Goal: Task Accomplishment & Management: Use online tool/utility

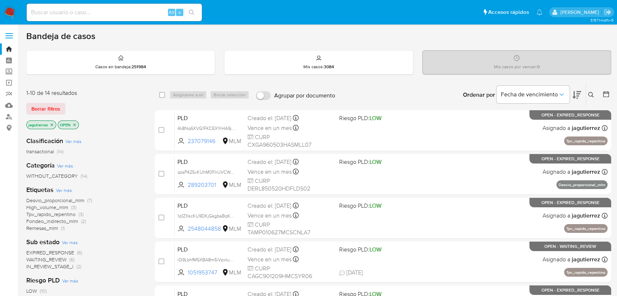
scroll to position [40, 0]
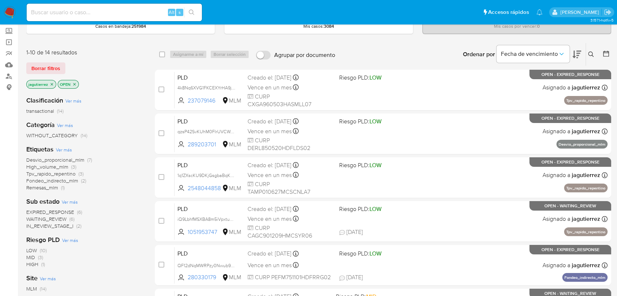
click at [49, 226] on span "IN_REVIEW_STAGE_I" at bounding box center [49, 225] width 47 height 7
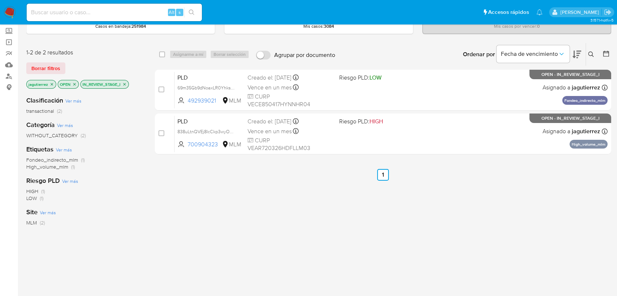
click at [50, 85] on icon "close-filter" at bounding box center [52, 84] width 4 height 4
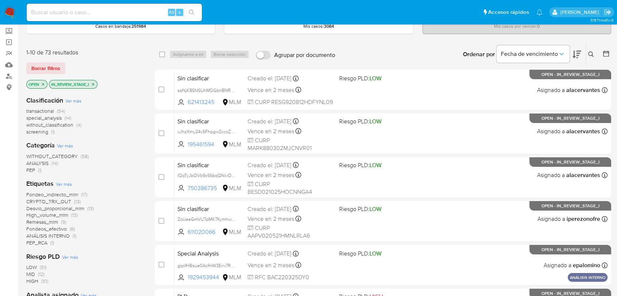
click at [589, 51] on icon at bounding box center [590, 53] width 5 height 5
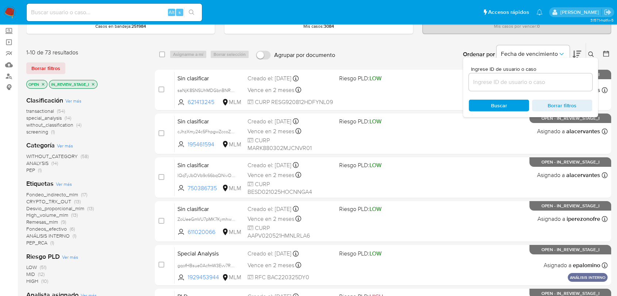
click at [492, 86] on div at bounding box center [529, 82] width 123 height 18
click at [493, 85] on input at bounding box center [529, 81] width 123 height 9
paste input "1910088521"
type input "1910088521"
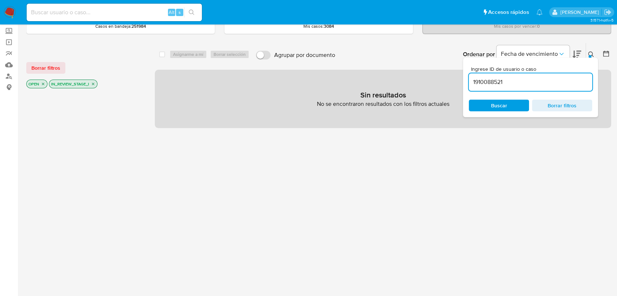
click at [43, 83] on icon "close-filter" at bounding box center [43, 84] width 3 height 3
click at [541, 84] on input "1910088521" at bounding box center [529, 81] width 123 height 9
click at [502, 84] on input "1910088521" at bounding box center [529, 81] width 123 height 9
click at [49, 12] on input at bounding box center [114, 12] width 175 height 9
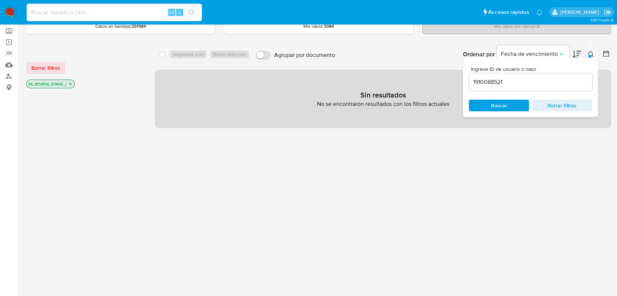
paste input "1910088521"
type input "1910088521"
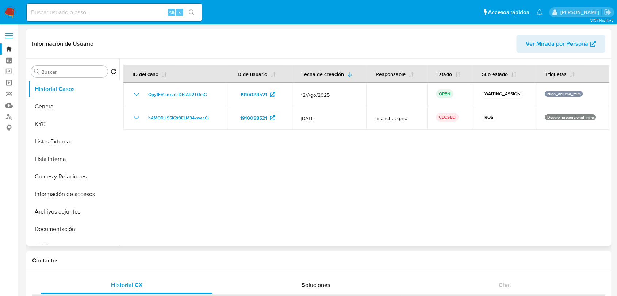
select select "10"
click at [10, 11] on img at bounding box center [10, 12] width 12 height 12
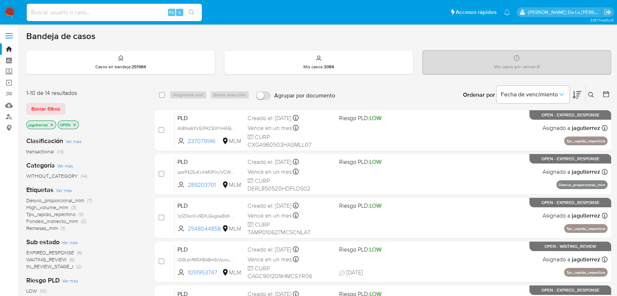
click at [590, 90] on button at bounding box center [592, 94] width 12 height 9
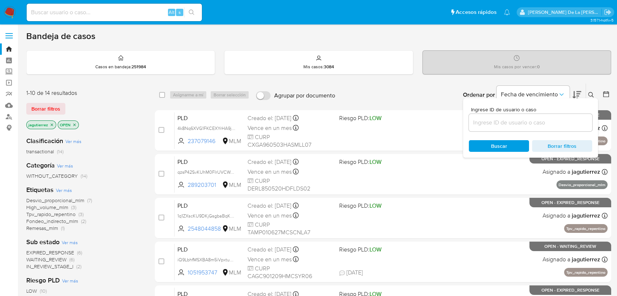
click at [50, 124] on icon "close-filter" at bounding box center [52, 125] width 4 height 4
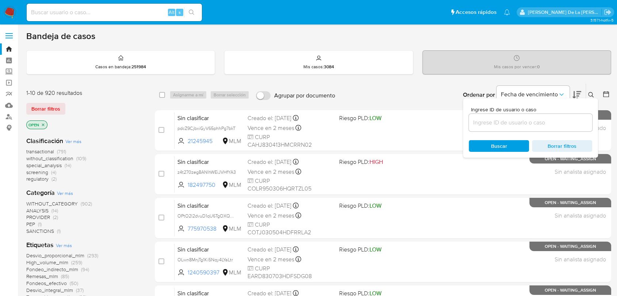
click at [485, 118] on input at bounding box center [529, 122] width 123 height 9
paste input "1910088521"
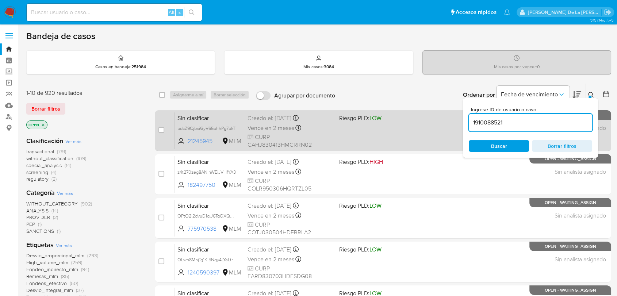
type input "1910088521"
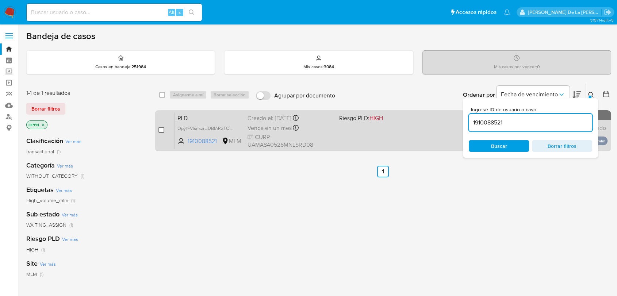
click at [163, 129] on input "checkbox" at bounding box center [161, 130] width 6 height 6
checkbox input "true"
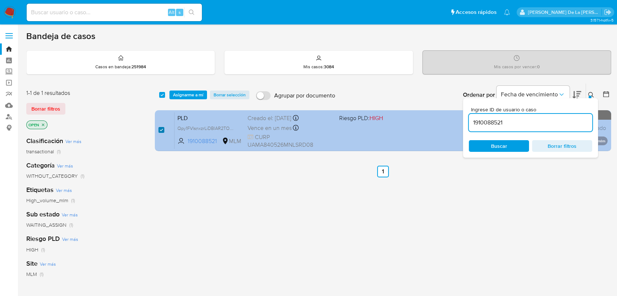
checkbox input "true"
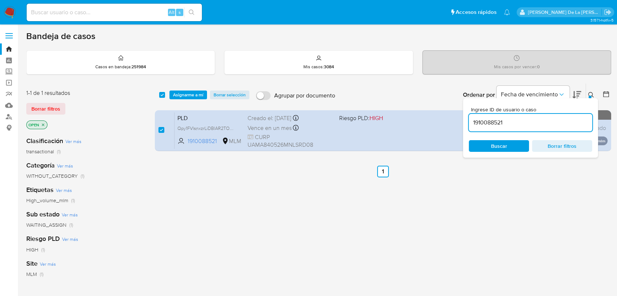
click at [494, 121] on input "1910088521" at bounding box center [529, 122] width 123 height 9
click at [497, 116] on div "1910088521" at bounding box center [529, 123] width 123 height 18
click at [496, 121] on input "1910088521" at bounding box center [529, 122] width 123 height 9
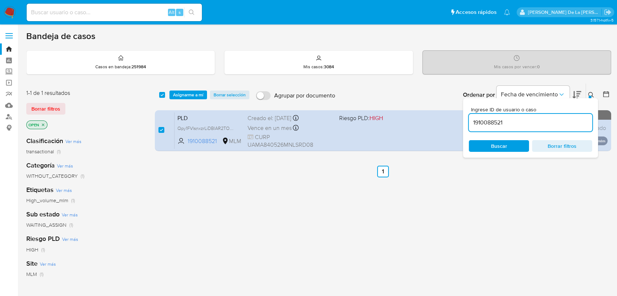
paste input "2022950015"
type input "2022950015"
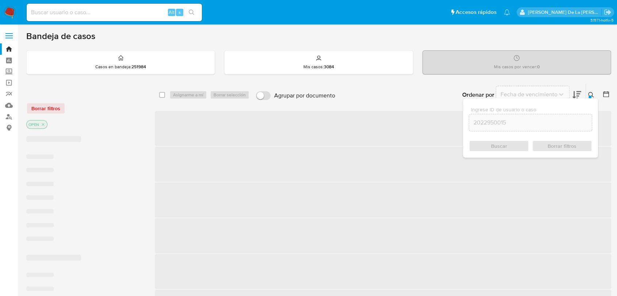
checkbox input "false"
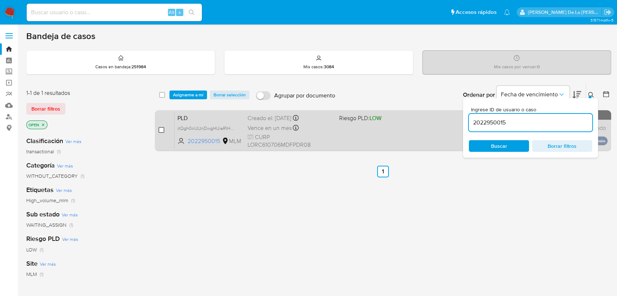
click at [159, 127] on input "checkbox" at bounding box center [161, 130] width 6 height 6
checkbox input "true"
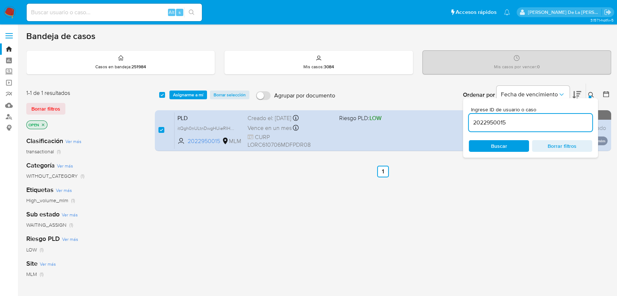
click at [480, 120] on input "2022950015" at bounding box center [529, 122] width 123 height 9
type input "2094465682"
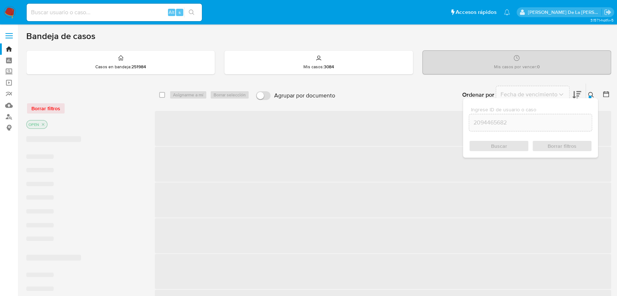
checkbox input "false"
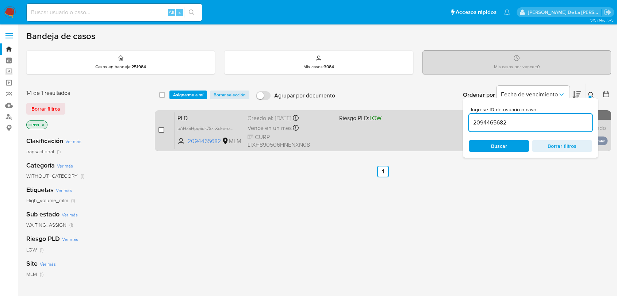
click at [159, 130] on input "checkbox" at bounding box center [161, 130] width 6 height 6
checkbox input "true"
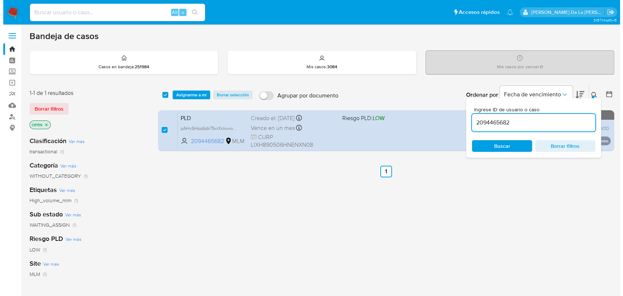
scroll to position [40, 0]
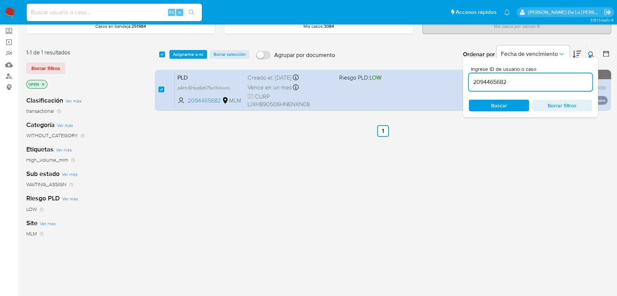
click at [485, 81] on input "2094465682" at bounding box center [529, 81] width 123 height 9
type input "2246397139"
checkbox input "false"
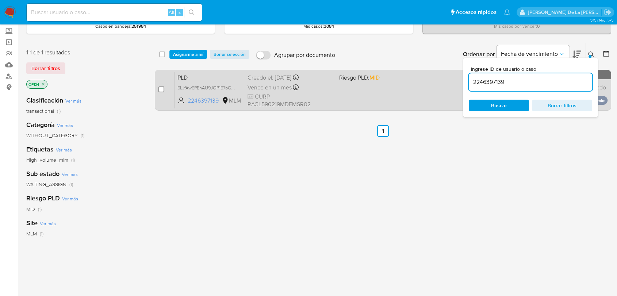
click at [161, 88] on input "checkbox" at bounding box center [161, 89] width 6 height 6
checkbox input "true"
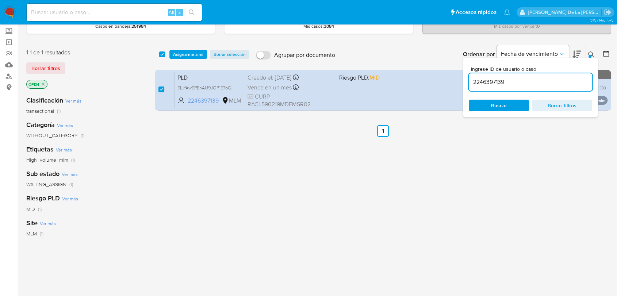
click at [478, 84] on input "2246397139" at bounding box center [529, 81] width 123 height 9
type input "2500483554"
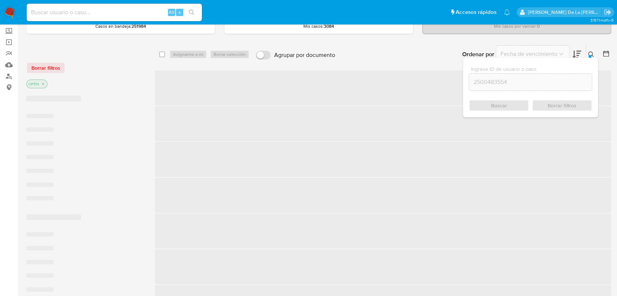
checkbox input "false"
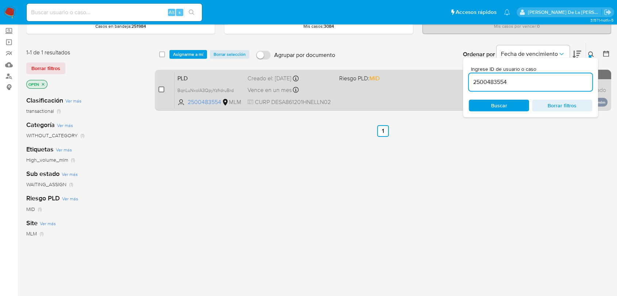
click at [163, 90] on input "checkbox" at bounding box center [161, 89] width 6 height 6
checkbox input "true"
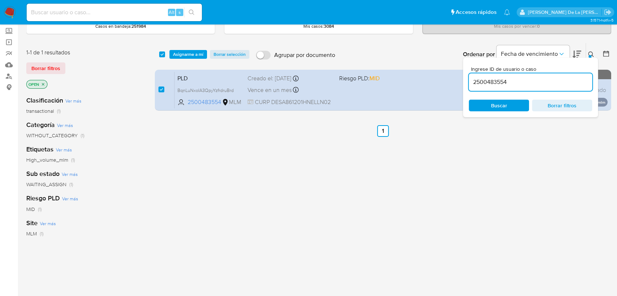
click at [494, 77] on input "2500483554" at bounding box center [529, 81] width 123 height 9
type input "27759113"
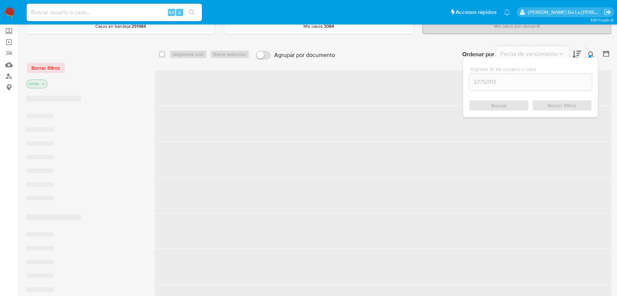
checkbox input "false"
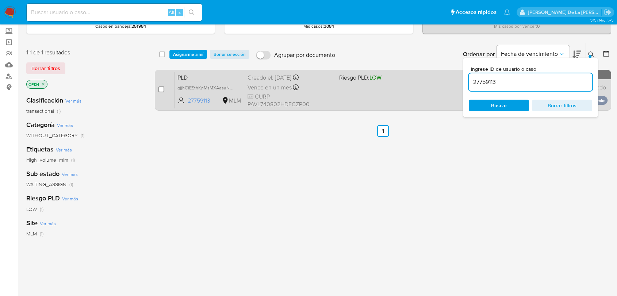
click at [158, 87] on input "checkbox" at bounding box center [161, 89] width 6 height 6
checkbox input "true"
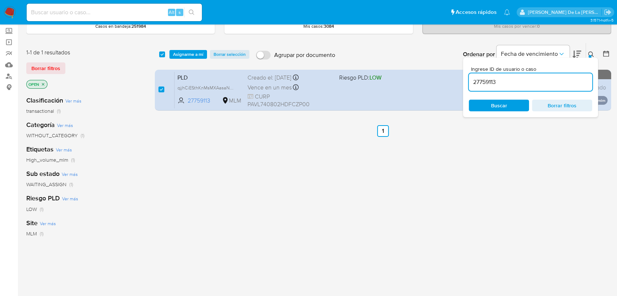
click at [480, 82] on input "27759113" at bounding box center [529, 81] width 123 height 9
type input "1190136438"
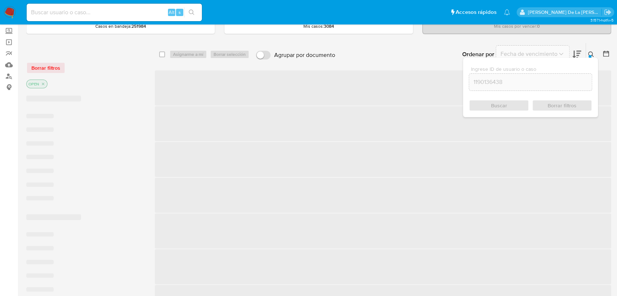
checkbox input "false"
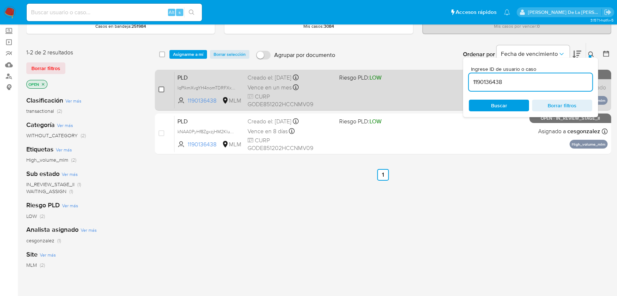
click at [161, 88] on input "checkbox" at bounding box center [161, 89] width 6 height 6
checkbox input "true"
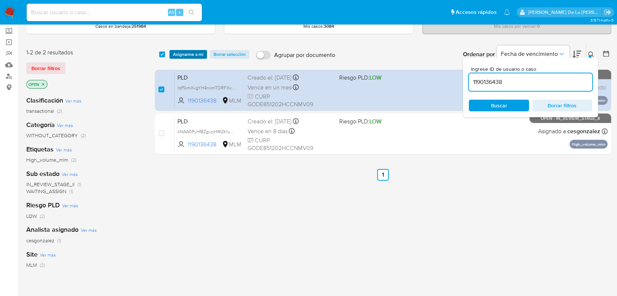
click at [180, 51] on span "Asignarme a mí" at bounding box center [188, 54] width 30 height 7
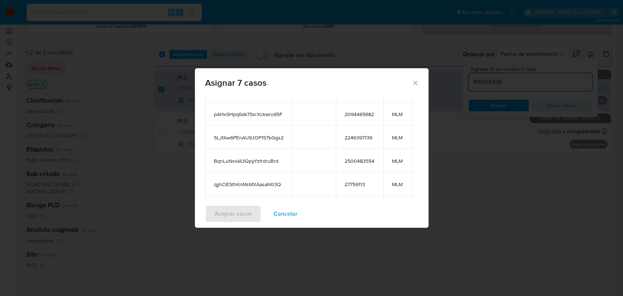
scroll to position [128, 0]
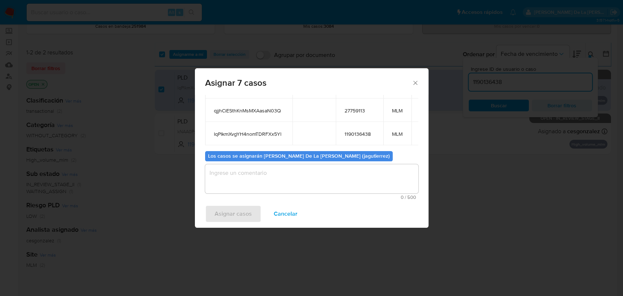
click at [248, 180] on textarea "assign-modal" at bounding box center [311, 178] width 213 height 29
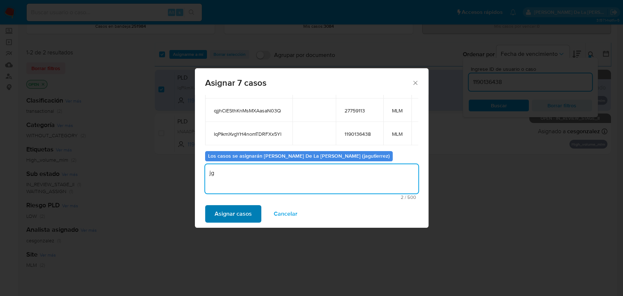
type textarea "jg"
click at [231, 219] on span "Asignar casos" at bounding box center [233, 214] width 37 height 16
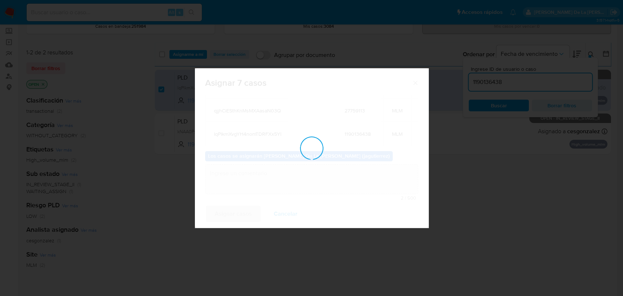
checkbox input "false"
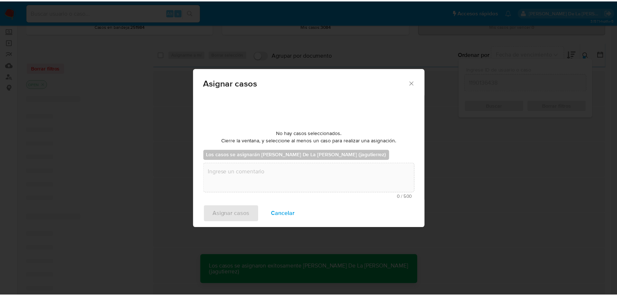
scroll to position [44, 0]
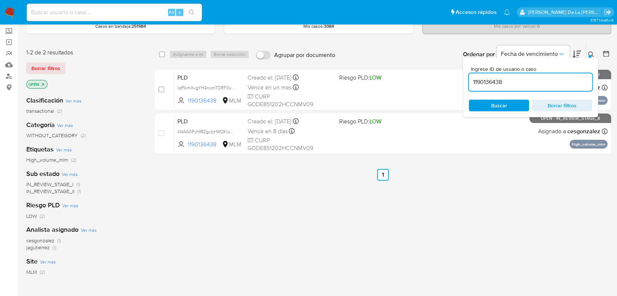
click at [7, 15] on img at bounding box center [10, 12] width 12 height 12
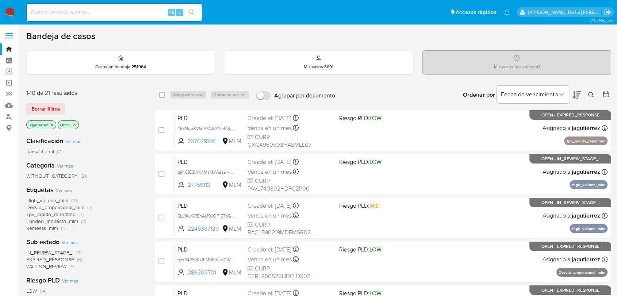
click at [55, 249] on span "IN_REVIEW_STAGE_I" at bounding box center [49, 252] width 47 height 7
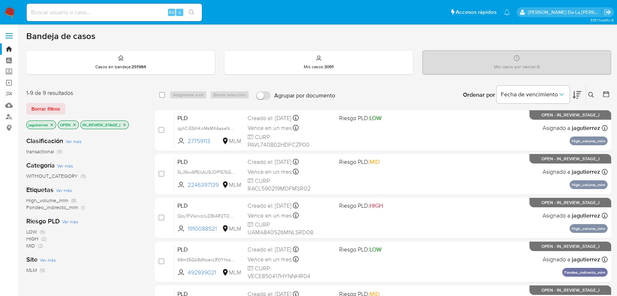
click at [48, 201] on span "High_volume_mlm" at bounding box center [47, 200] width 42 height 7
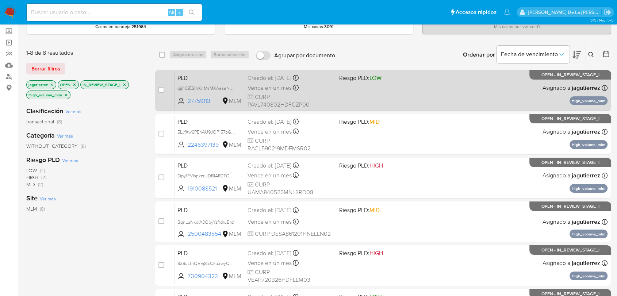
scroll to position [40, 0]
click at [404, 101] on div "PLD qjjhCiESthKnMsMXAasaN03Q 27759113 MLM Riesgo PLD: LOW Creado el: 12/08/2025…" at bounding box center [390, 90] width 433 height 37
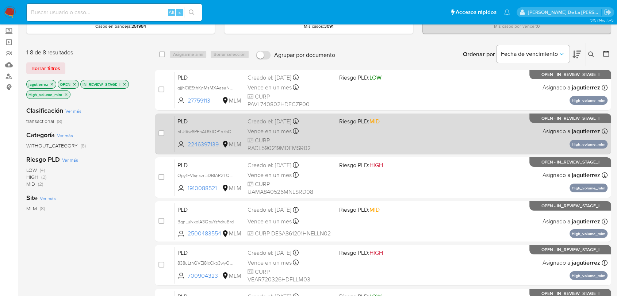
click at [354, 131] on div "PLD 5LJfAw6PEnAU9JOP157bGgs2 2246397139 MLM Riesgo PLD: MID Creado el: 12/08/20…" at bounding box center [390, 133] width 433 height 37
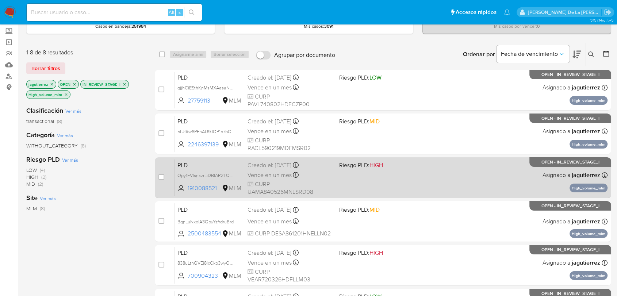
click at [406, 177] on div "PLD Qpy1FVlsnxzrLiDBlAR2TOmG 1910088521 MLM Riesgo PLD: HIGH Creado el: 12/08/2…" at bounding box center [390, 177] width 433 height 37
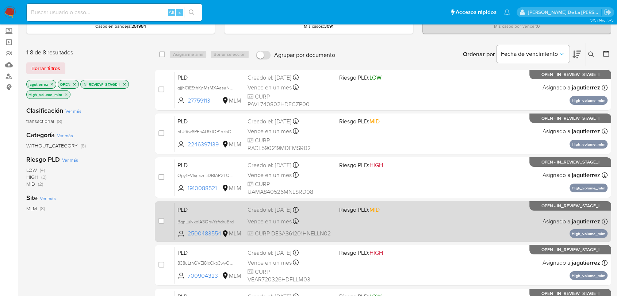
click at [362, 211] on span "Riesgo PLD: MID" at bounding box center [359, 209] width 40 height 8
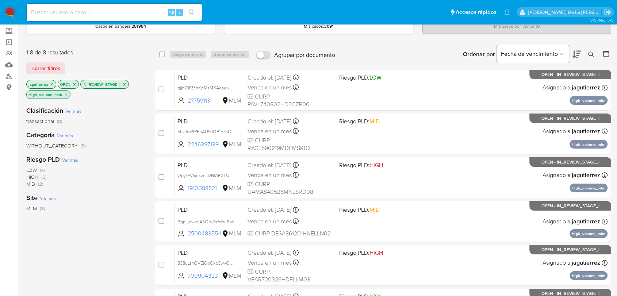
click at [8, 12] on img at bounding box center [10, 12] width 12 height 12
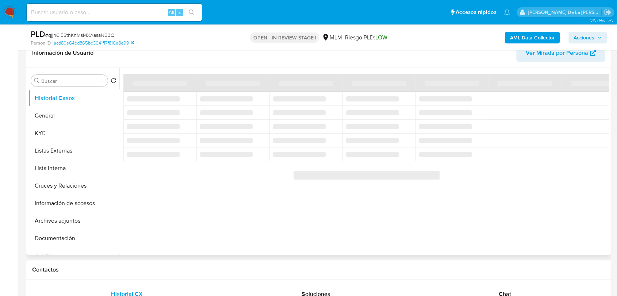
select select "10"
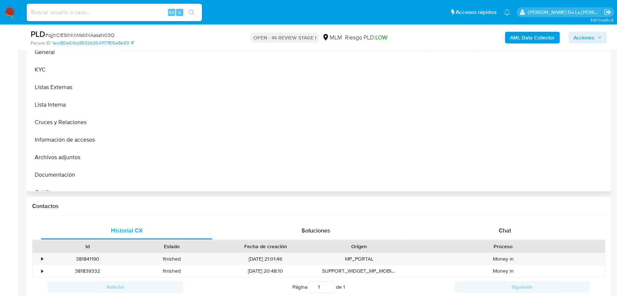
scroll to position [243, 0]
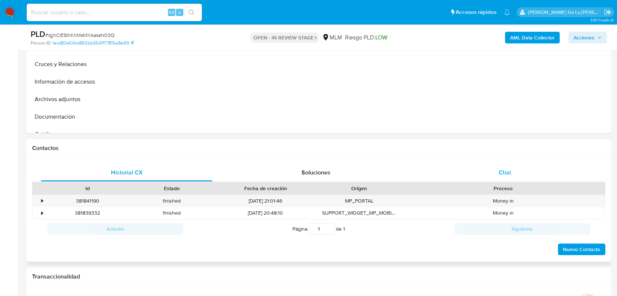
click at [495, 167] on div "Chat" at bounding box center [504, 173] width 171 height 18
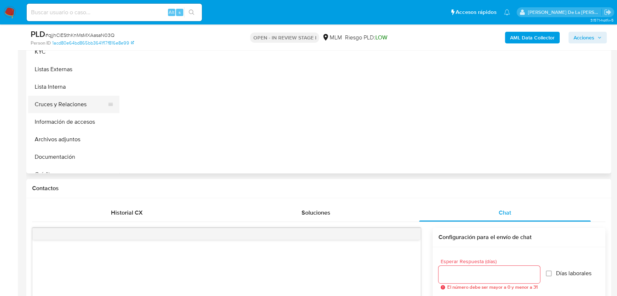
scroll to position [121, 0]
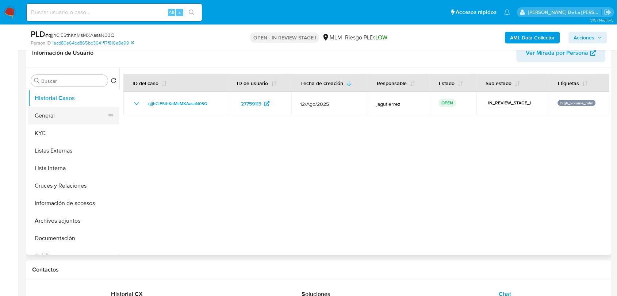
click at [79, 114] on button "General" at bounding box center [70, 116] width 85 height 18
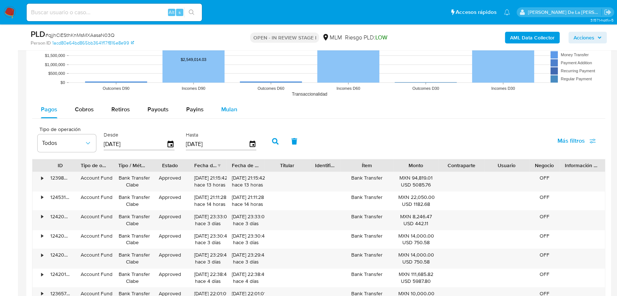
click at [228, 108] on span "Mulan" at bounding box center [229, 109] width 16 height 8
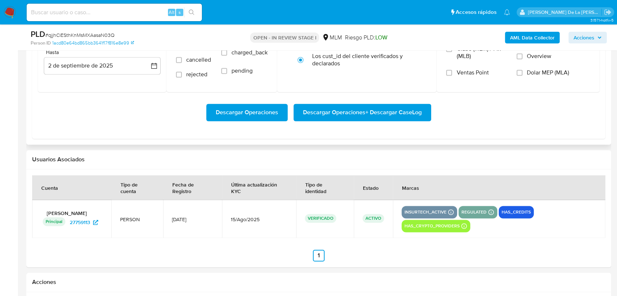
scroll to position [973, 0]
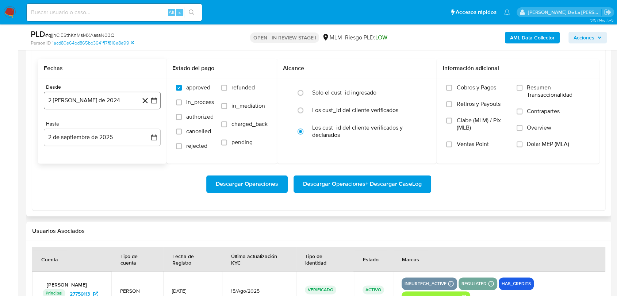
click at [155, 100] on icon "button" at bounding box center [153, 100] width 7 height 7
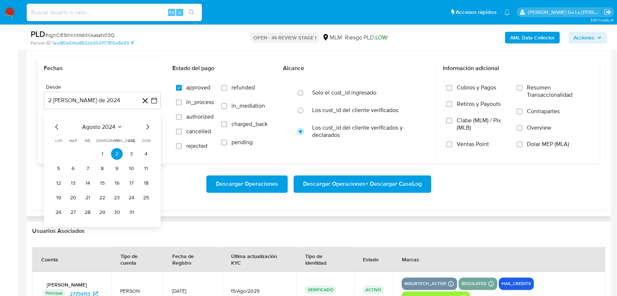
click at [146, 128] on icon "Mes siguiente" at bounding box center [147, 126] width 9 height 9
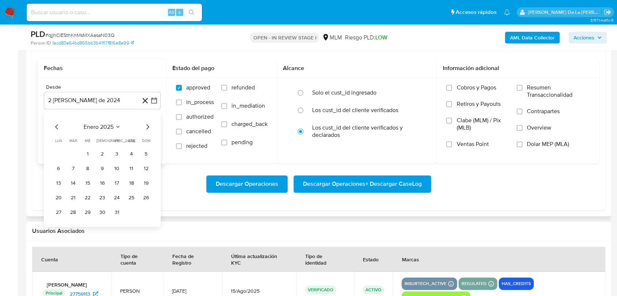
click at [146, 128] on icon "Mes siguiente" at bounding box center [147, 126] width 9 height 9
click at [55, 128] on icon "Mes anterior" at bounding box center [57, 126] width 9 height 9
click at [130, 154] on button "1" at bounding box center [132, 154] width 12 height 12
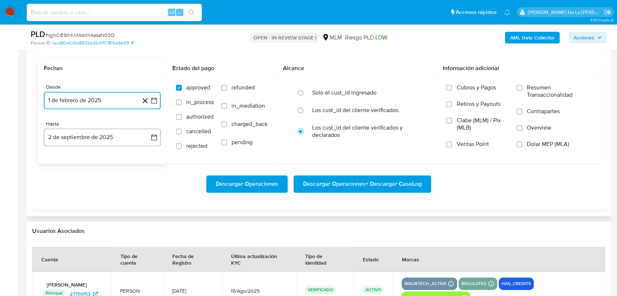
click at [133, 133] on button "2 de septiembre de 2025" at bounding box center [102, 137] width 117 height 18
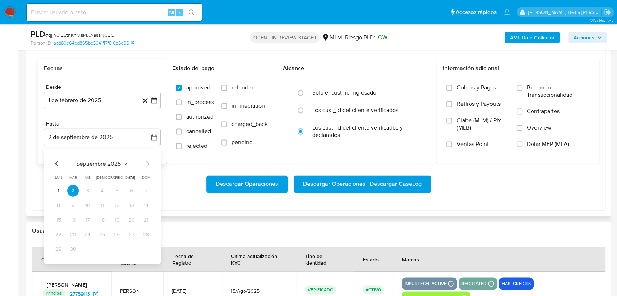
click at [57, 158] on div "septiembre 2025 septiembre 2025 lun lunes mar martes mié miércoles jue jueves v…" at bounding box center [102, 205] width 117 height 115
click at [55, 163] on icon "Mes anterior" at bounding box center [57, 163] width 9 height 9
click at [57, 163] on icon "Mes anterior" at bounding box center [57, 163] width 9 height 9
click at [104, 247] on button "31" at bounding box center [102, 249] width 12 height 12
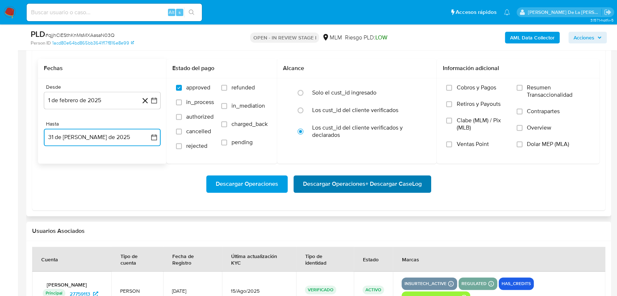
click at [370, 182] on span "Descargar Operaciones + Descargar CaseLog" at bounding box center [362, 184] width 119 height 16
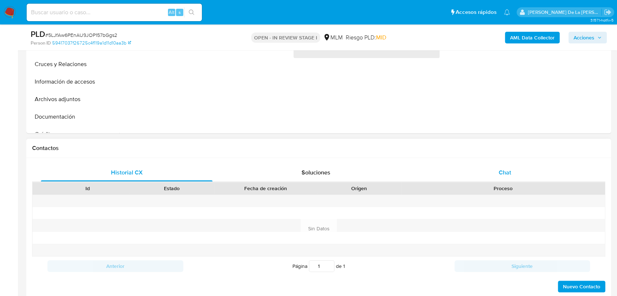
click at [488, 168] on div "Chat" at bounding box center [504, 173] width 171 height 18
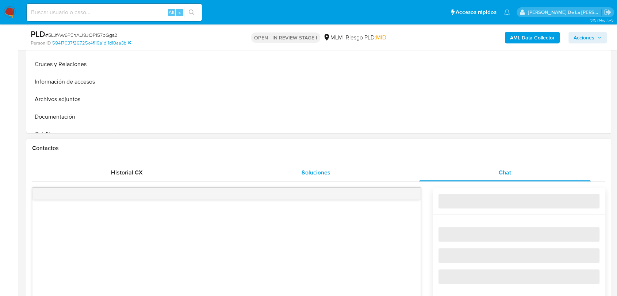
select select "10"
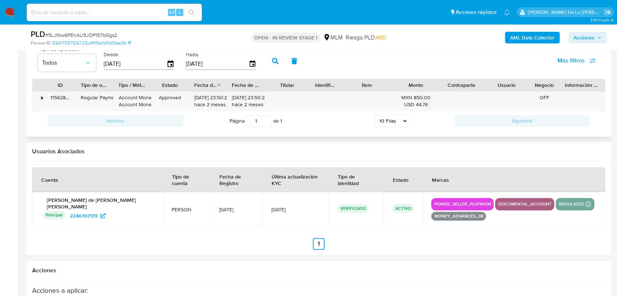
scroll to position [932, 0]
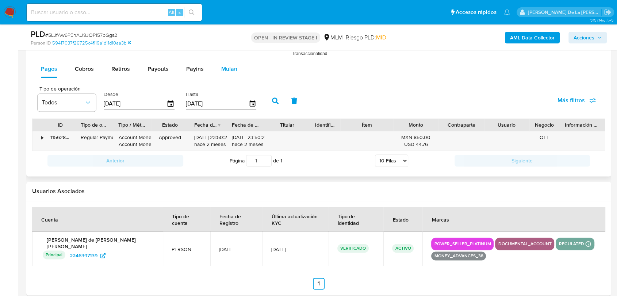
click at [230, 74] on div "Mulan" at bounding box center [229, 69] width 16 height 18
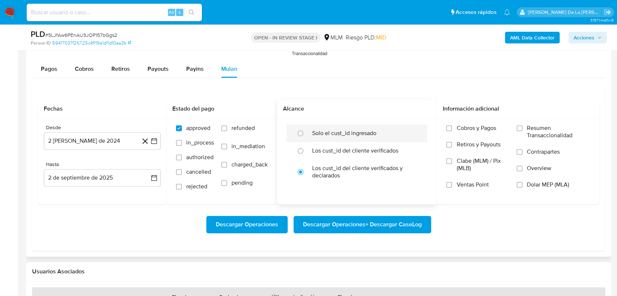
click at [338, 135] on label "Solo el cust_id ingresado" at bounding box center [344, 133] width 64 height 7
click at [306, 135] on input "radio" at bounding box center [300, 133] width 12 height 12
radio input "true"
click at [153, 139] on icon "button" at bounding box center [153, 140] width 7 height 7
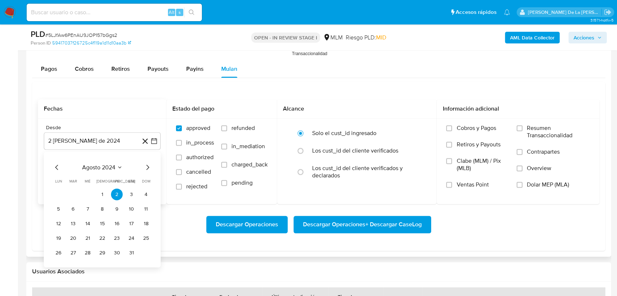
click at [149, 163] on icon "Mes siguiente" at bounding box center [147, 167] width 9 height 9
click at [147, 166] on icon "Mes siguiente" at bounding box center [147, 167] width 9 height 9
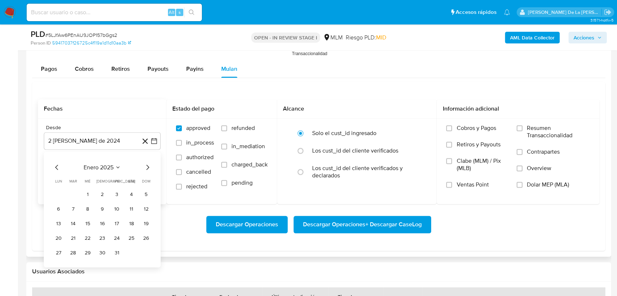
click at [147, 166] on icon "Mes siguiente" at bounding box center [147, 167] width 9 height 9
click at [57, 166] on icon "Mes anterior" at bounding box center [57, 167] width 9 height 9
click at [130, 194] on button "1" at bounding box center [132, 194] width 12 height 12
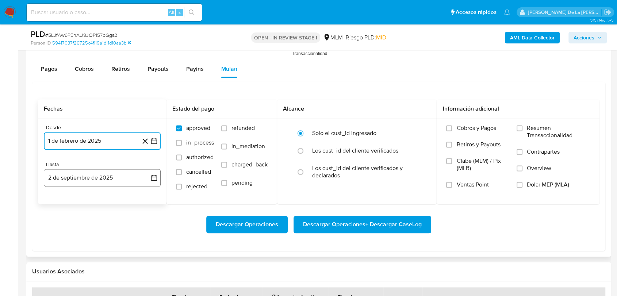
click at [105, 173] on button "2 de septiembre de 2025" at bounding box center [102, 178] width 117 height 18
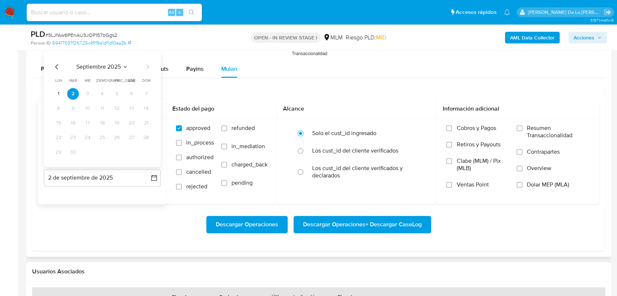
click at [56, 65] on icon "Mes anterior" at bounding box center [56, 66] width 3 height 5
click at [56, 67] on icon "Mes anterior" at bounding box center [56, 66] width 3 height 5
click at [105, 153] on button "31" at bounding box center [102, 152] width 12 height 12
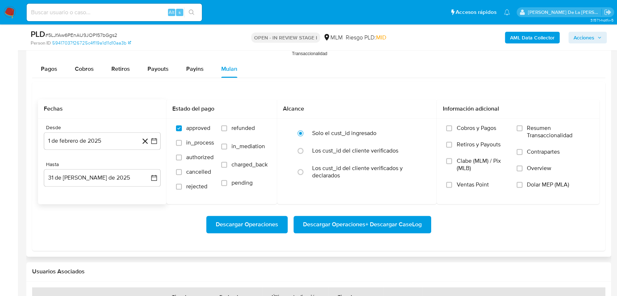
click at [313, 211] on div "Descargar Operaciones Descargar Operaciones + Descargar CaseLog" at bounding box center [318, 224] width 561 height 41
click at [314, 217] on span "Descargar Operaciones + Descargar CaseLog" at bounding box center [362, 224] width 119 height 16
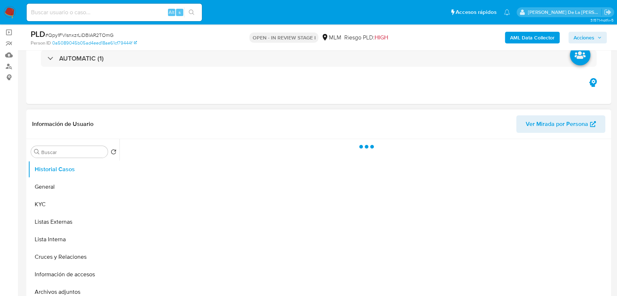
scroll to position [121, 0]
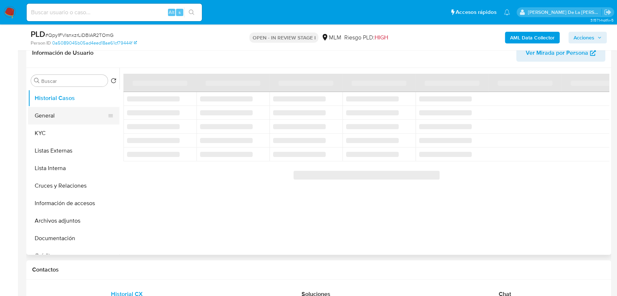
click at [63, 117] on button "General" at bounding box center [70, 116] width 85 height 18
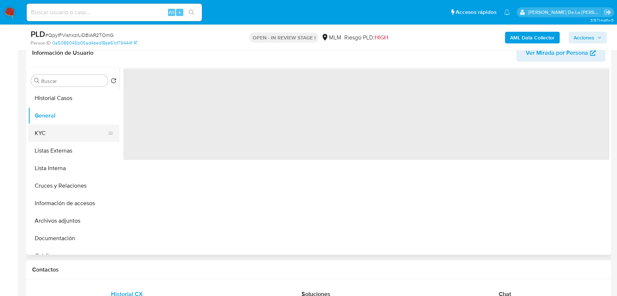
select select "10"
click at [63, 132] on button "KYC" at bounding box center [70, 133] width 85 height 18
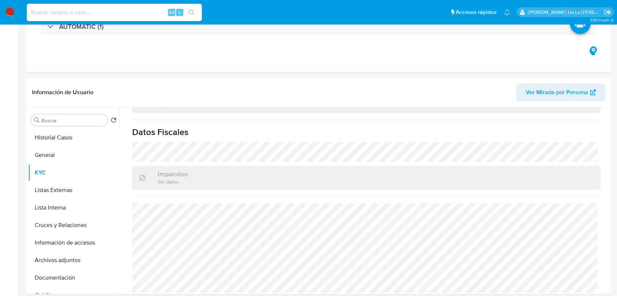
scroll to position [0, 0]
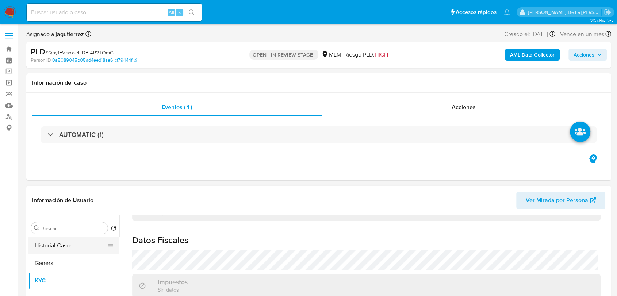
click at [40, 242] on button "Historial Casos" at bounding box center [70, 246] width 85 height 18
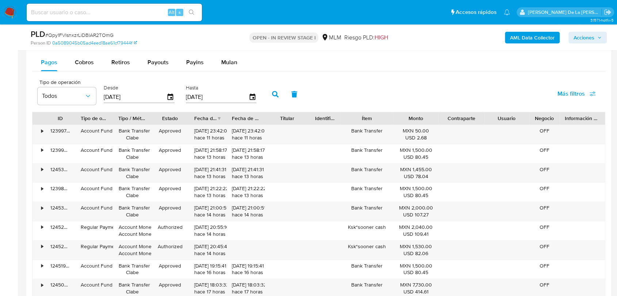
scroll to position [689, 0]
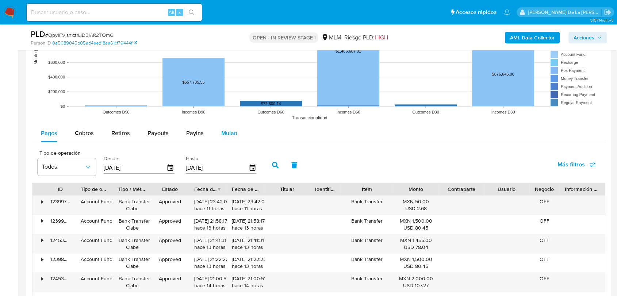
click at [213, 135] on button "Mulan" at bounding box center [229, 133] width 34 height 18
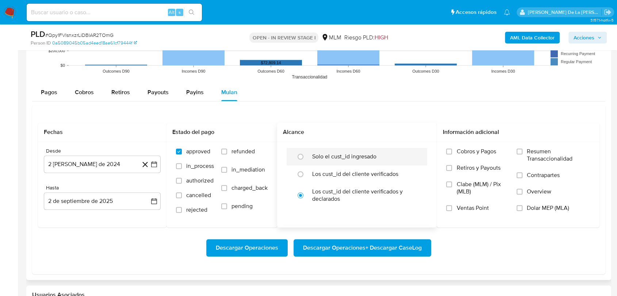
click at [318, 153] on label "Solo el cust_id ingresado" at bounding box center [344, 156] width 64 height 7
click at [306, 153] on input "radio" at bounding box center [300, 157] width 12 height 12
radio input "true"
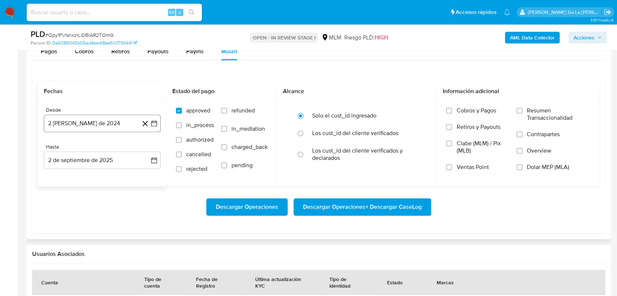
scroll to position [770, 0]
click at [152, 126] on icon "button" at bounding box center [153, 123] width 7 height 7
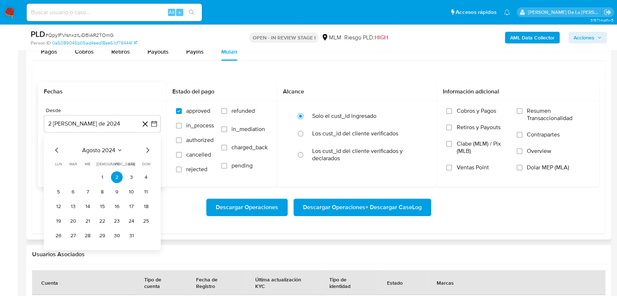
click at [151, 140] on div "agosto 2024 agosto 2024 lun lunes mar martes mié miércoles jue jueves vie viern…" at bounding box center [102, 192] width 117 height 115
click at [146, 150] on icon "Mes siguiente" at bounding box center [147, 150] width 9 height 9
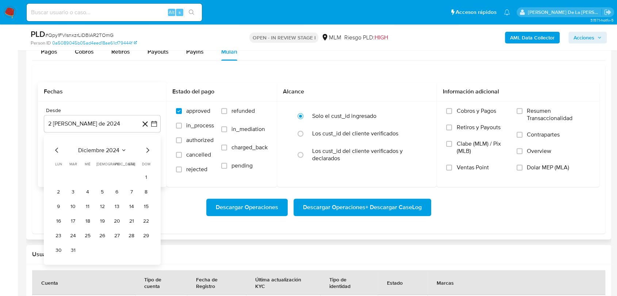
click at [146, 150] on icon "Mes siguiente" at bounding box center [147, 150] width 9 height 9
click at [131, 176] on button "1" at bounding box center [132, 177] width 12 height 12
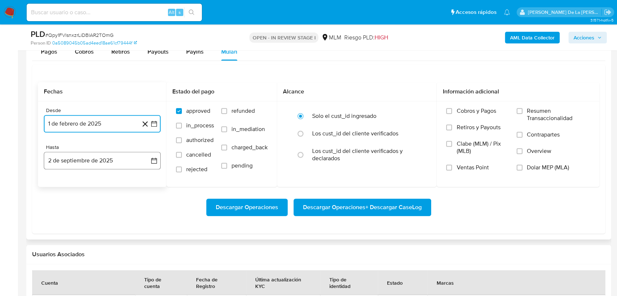
click at [115, 158] on button "2 de septiembre de 2025" at bounding box center [102, 161] width 117 height 18
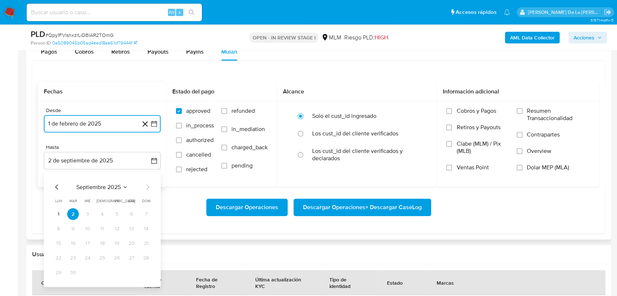
click at [56, 185] on icon "Mes anterior" at bounding box center [56, 186] width 3 height 5
click at [102, 271] on button "31" at bounding box center [102, 272] width 12 height 12
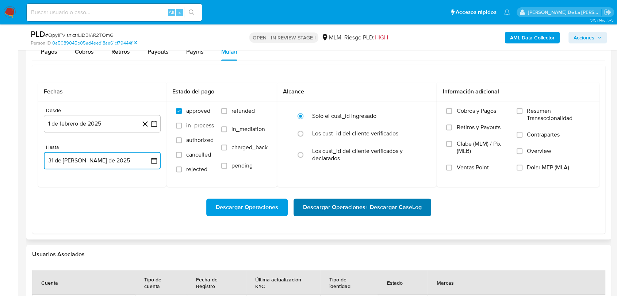
click at [346, 202] on span "Descargar Operaciones + Descargar CaseLog" at bounding box center [362, 207] width 119 height 16
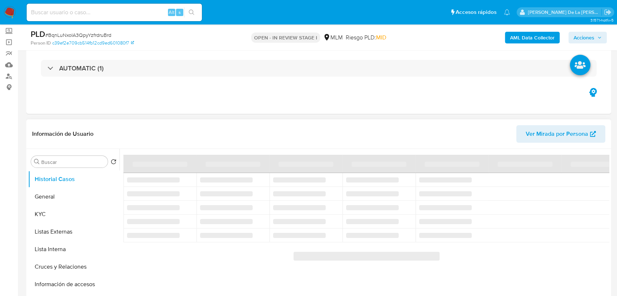
select select "10"
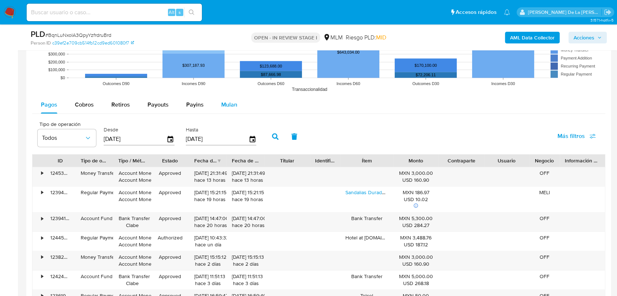
click at [231, 100] on div "Mulan" at bounding box center [229, 105] width 16 height 18
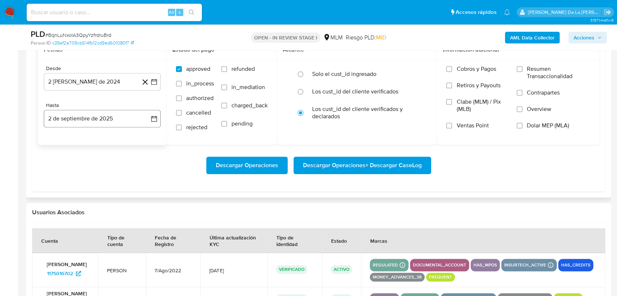
scroll to position [811, 0]
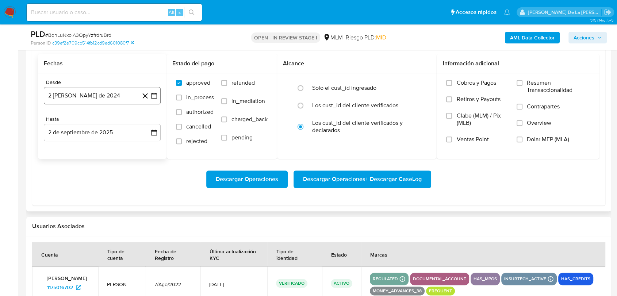
click at [157, 97] on icon "button" at bounding box center [153, 95] width 7 height 7
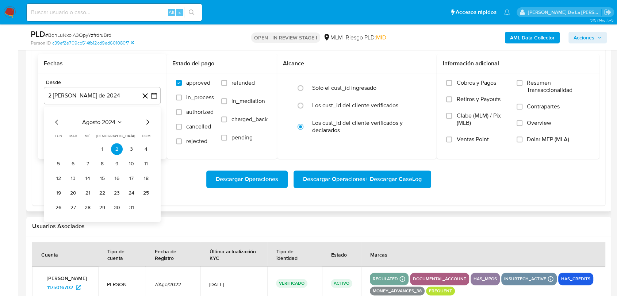
click at [151, 124] on icon "Mes siguiente" at bounding box center [147, 121] width 9 height 9
click at [150, 123] on icon "Mes siguiente" at bounding box center [147, 121] width 9 height 9
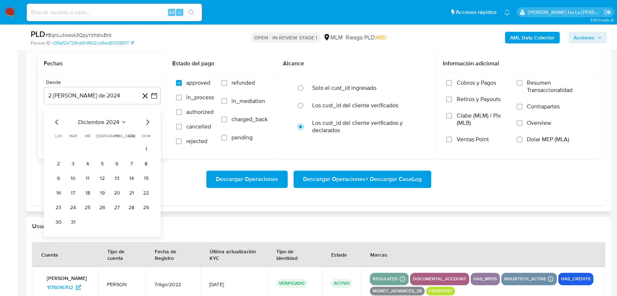
click at [150, 123] on icon "Mes siguiente" at bounding box center [147, 121] width 9 height 9
click at [132, 149] on button "1" at bounding box center [132, 149] width 12 height 12
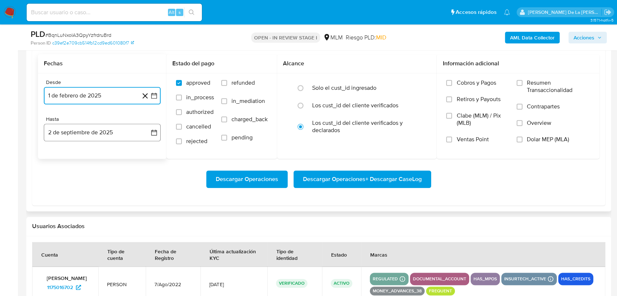
click at [115, 134] on button "2 de septiembre de 2025" at bounding box center [102, 133] width 117 height 18
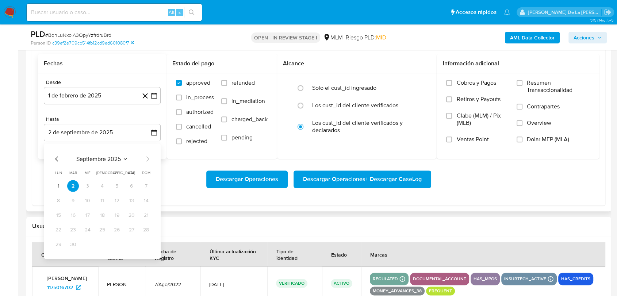
click at [51, 159] on div "septiembre 2025 septiembre 2025 lun lunes mar martes mié miércoles jue jueves v…" at bounding box center [102, 200] width 117 height 115
click at [57, 156] on icon "Mes anterior" at bounding box center [57, 158] width 9 height 9
click at [104, 242] on button "31" at bounding box center [102, 244] width 12 height 12
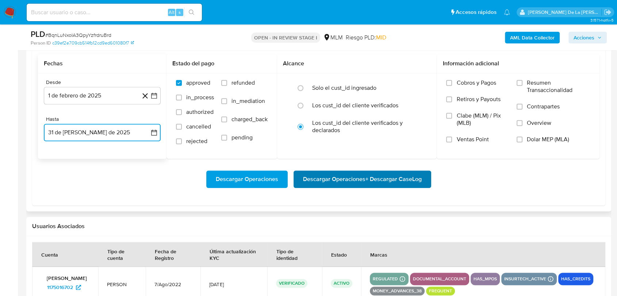
click at [314, 181] on span "Descargar Operaciones + Descargar CaseLog" at bounding box center [362, 179] width 119 height 16
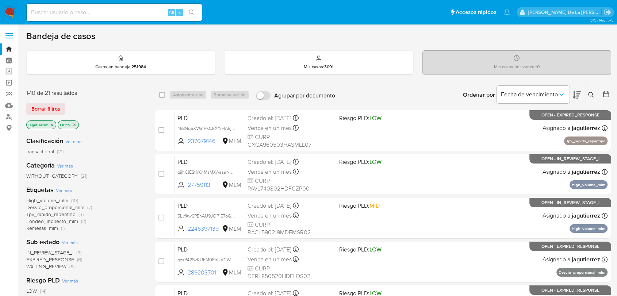
click at [53, 124] on icon "close-filter" at bounding box center [52, 125] width 4 height 4
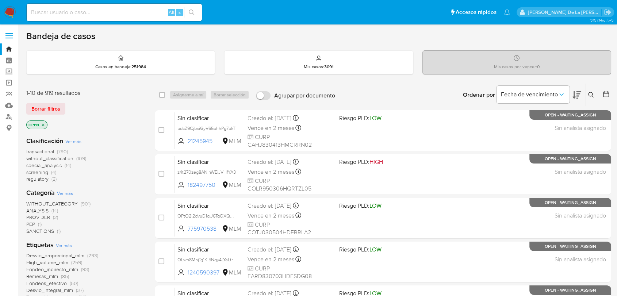
click at [46, 171] on span "screening" at bounding box center [37, 172] width 22 height 7
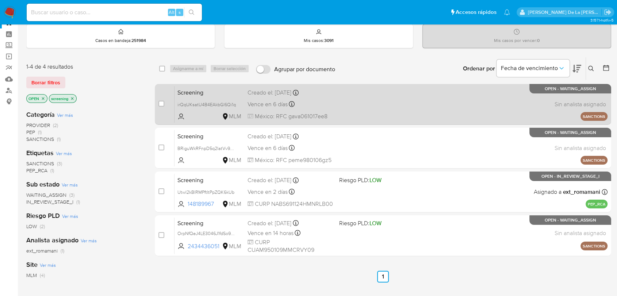
scroll to position [40, 0]
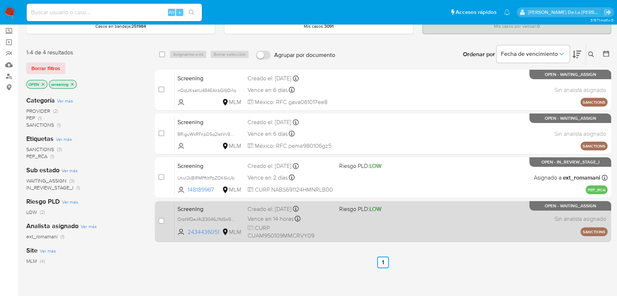
click at [324, 223] on div "Vence en 14 horas Vence el [DATE] 23:02:10" at bounding box center [289, 219] width 85 height 10
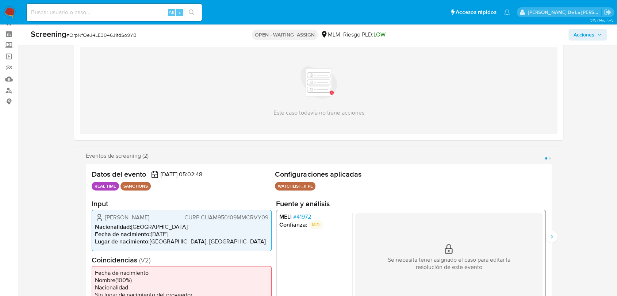
scroll to position [40, 0]
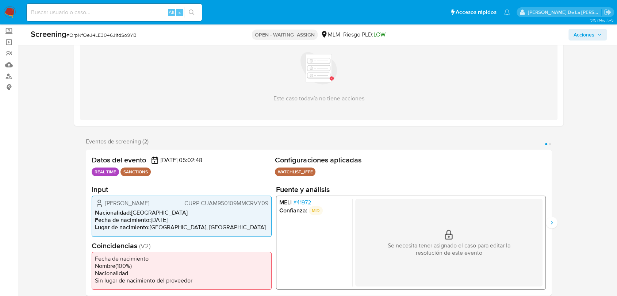
select select "10"
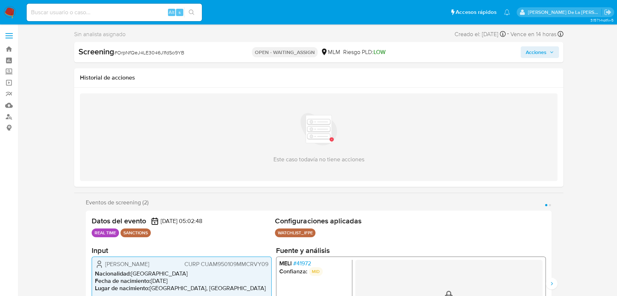
select select "10"
click at [148, 56] on div "Screening # OrpNfQeJ4LE3046J1fdSo9YB" at bounding box center [156, 51] width 157 height 11
copy span "OrpNfQeJ4LE3046J1fdSo9YB"
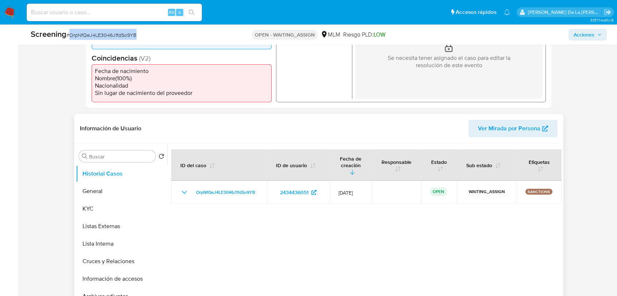
scroll to position [243, 0]
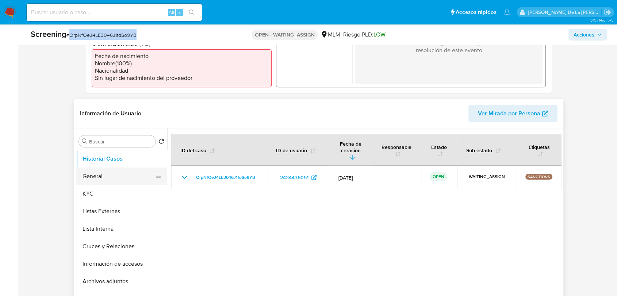
click at [101, 168] on button "General" at bounding box center [118, 176] width 85 height 18
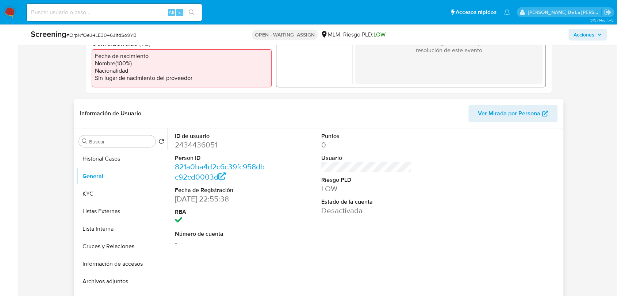
click at [200, 146] on dd "2434436051" at bounding box center [220, 145] width 90 height 10
copy dd "2434436051"
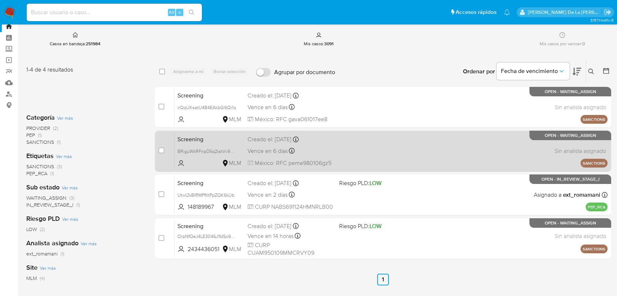
scroll to position [40, 0]
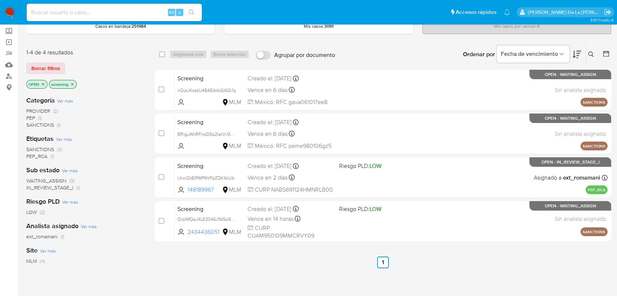
click at [18, 10] on nav "Pausado Ver notificaciones Alt s Accesos rápidos Presiona las siguientes teclas…" at bounding box center [308, 12] width 617 height 24
click at [9, 9] on img at bounding box center [10, 12] width 12 height 12
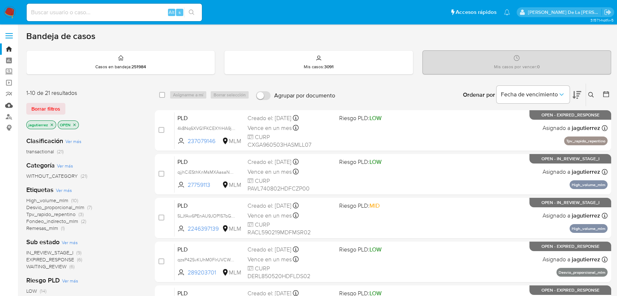
click at [6, 105] on link "Mulan" at bounding box center [43, 105] width 87 height 11
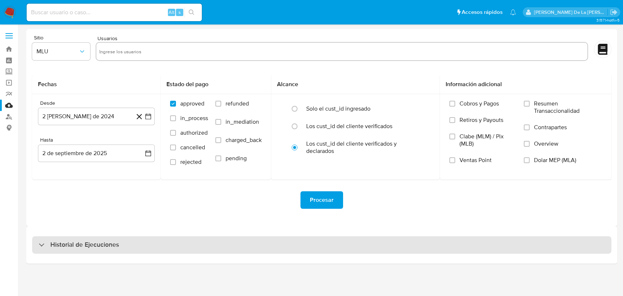
click at [54, 246] on h3 "Historial de Ejecuciones" at bounding box center [84, 244] width 69 height 9
select select "10"
